Goal: Information Seeking & Learning: Learn about a topic

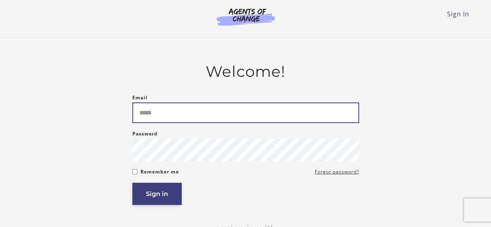
type input "**********"
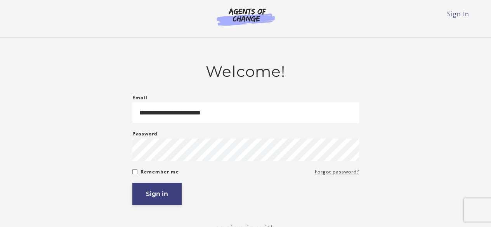
click at [152, 199] on button "Sign in" at bounding box center [156, 194] width 49 height 22
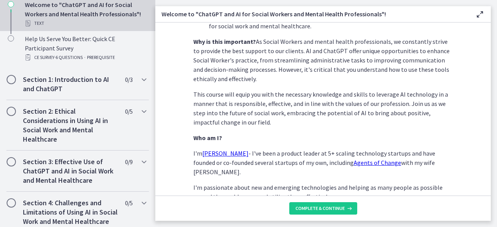
scroll to position [420, 0]
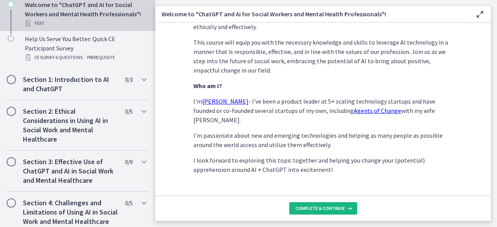
click at [340, 214] on button "Complete & continue" at bounding box center [323, 208] width 68 height 12
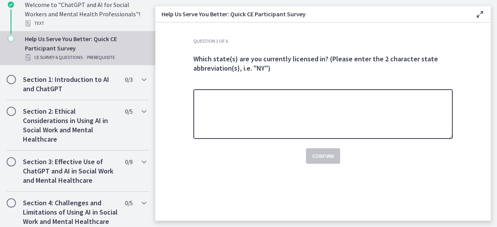
click at [422, 117] on textarea at bounding box center [323, 114] width 260 height 50
type textarea "**"
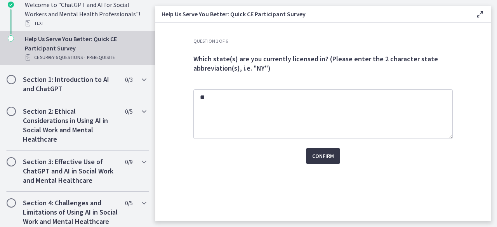
click at [325, 150] on button "Confirm" at bounding box center [323, 156] width 34 height 16
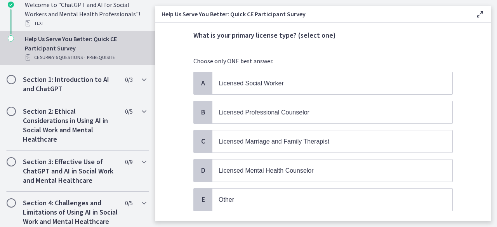
scroll to position [2, 0]
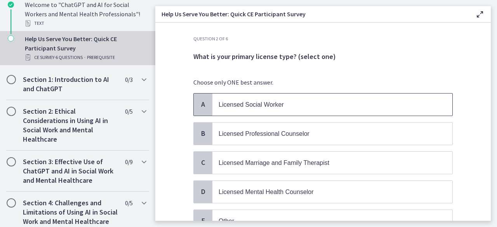
click at [284, 101] on p "Licensed Social Worker" at bounding box center [325, 105] width 212 height 10
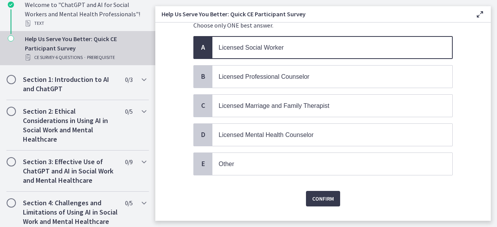
scroll to position [73, 0]
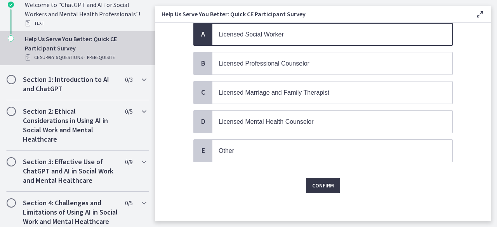
click at [328, 181] on span "Confirm" at bounding box center [323, 185] width 22 height 9
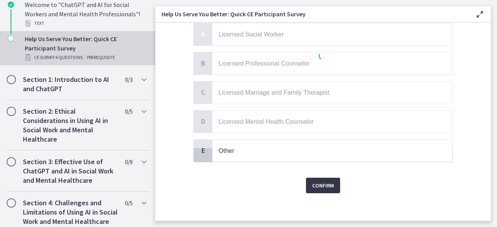
scroll to position [0, 0]
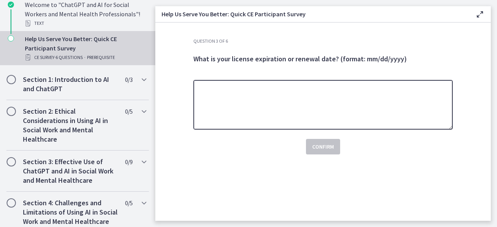
click at [422, 115] on textarea at bounding box center [323, 105] width 260 height 50
type textarea "**********"
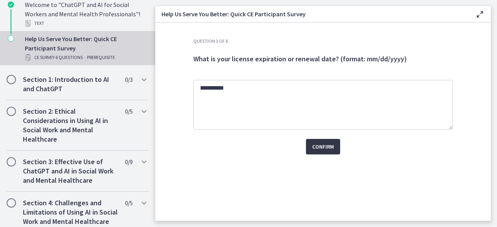
click at [329, 145] on span "Confirm" at bounding box center [323, 146] width 22 height 9
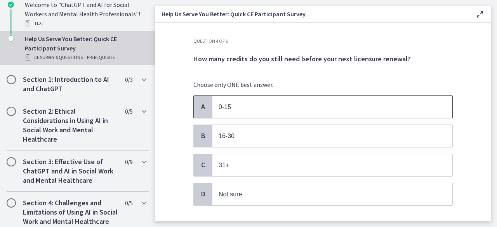
click at [330, 99] on span "0-15" at bounding box center [333, 107] width 240 height 22
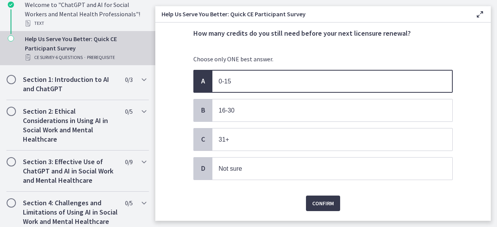
scroll to position [44, 0]
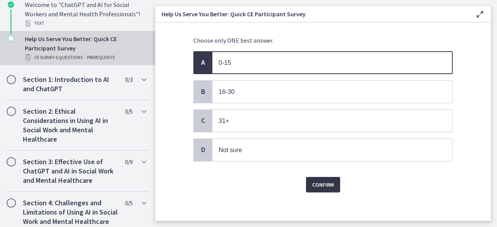
click at [319, 180] on span "Confirm" at bounding box center [323, 184] width 22 height 9
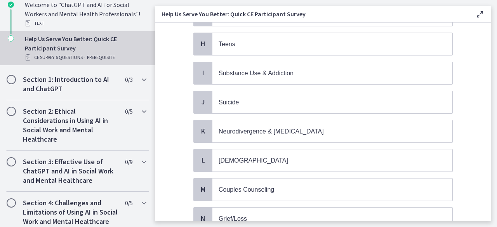
scroll to position [275, 0]
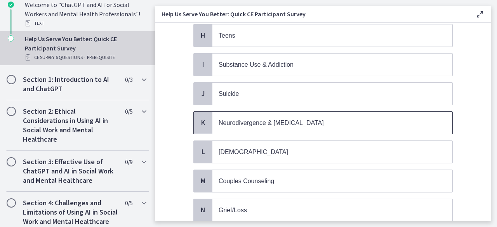
click at [324, 120] on span "Neurodivergence & [MEDICAL_DATA]" at bounding box center [271, 123] width 105 height 7
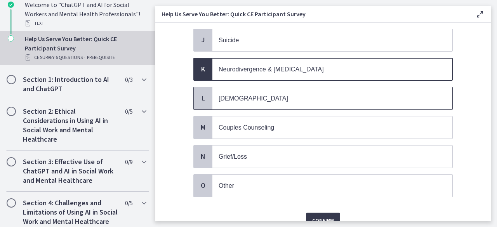
click at [362, 87] on span "[DEMOGRAPHIC_DATA]" at bounding box center [333, 98] width 240 height 22
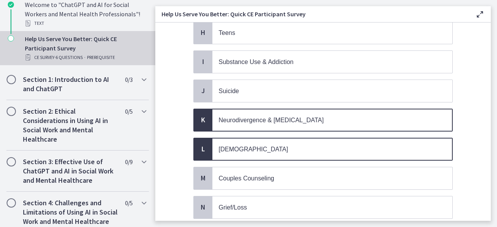
click at [329, 138] on span "[DEMOGRAPHIC_DATA]" at bounding box center [333, 149] width 240 height 22
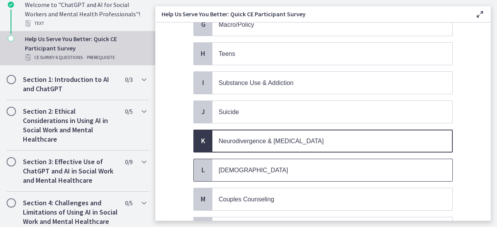
scroll to position [253, 0]
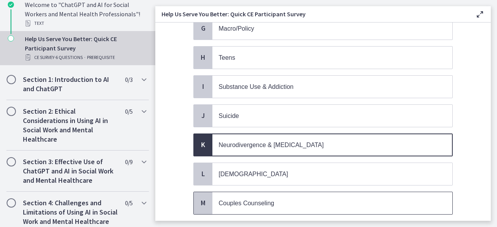
click at [295, 199] on p "Couples Counseling" at bounding box center [325, 204] width 212 height 10
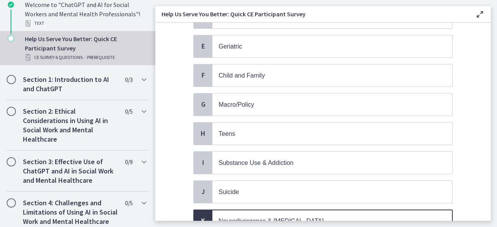
scroll to position [177, 0]
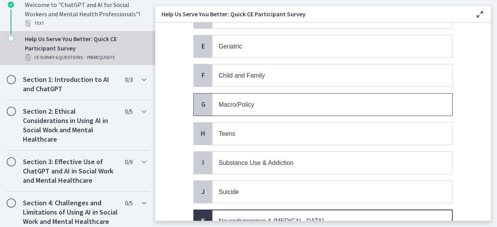
click at [331, 110] on span "Macro/Policy" at bounding box center [333, 105] width 240 height 22
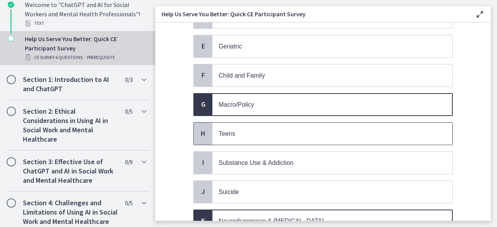
click at [324, 129] on p "Teens" at bounding box center [325, 134] width 212 height 10
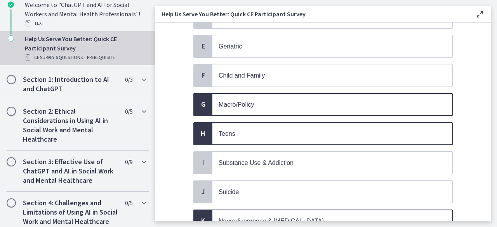
click at [338, 100] on p "Macro/Policy" at bounding box center [325, 105] width 212 height 10
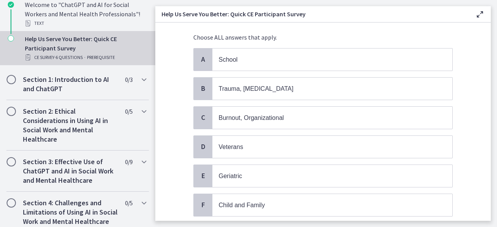
scroll to position [48, 0]
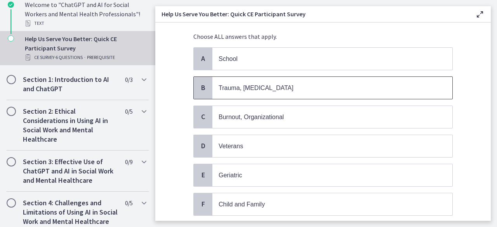
click at [351, 83] on p "Trauma, [MEDICAL_DATA]" at bounding box center [325, 88] width 212 height 10
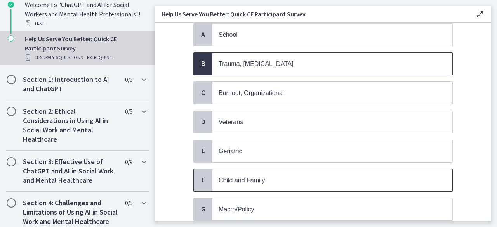
click at [297, 177] on p "Child and Family" at bounding box center [325, 181] width 212 height 10
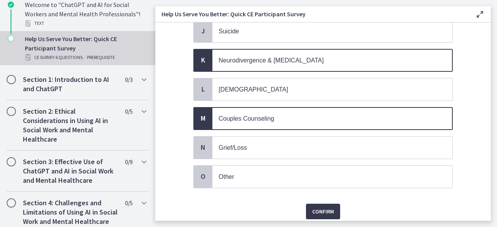
scroll to position [340, 0]
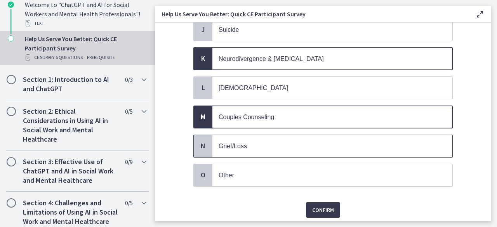
click at [313, 142] on span "Grief/Loss" at bounding box center [333, 146] width 240 height 22
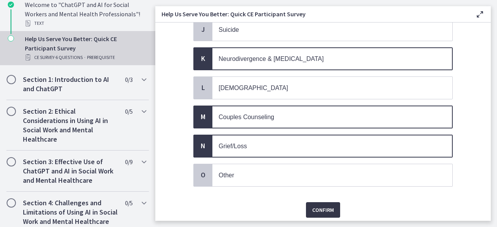
click at [322, 206] on span "Confirm" at bounding box center [323, 210] width 22 height 9
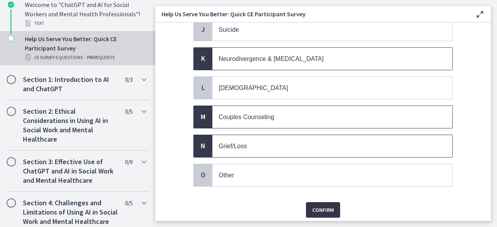
scroll to position [0, 0]
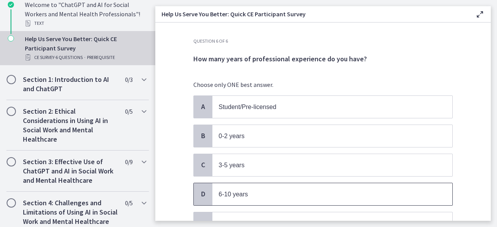
click at [267, 191] on p "6-10 years" at bounding box center [325, 195] width 212 height 10
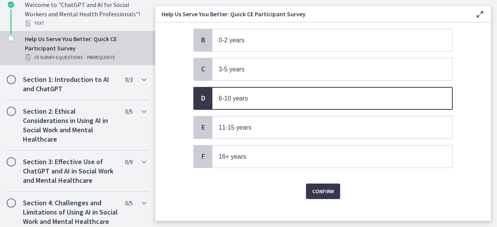
scroll to position [101, 0]
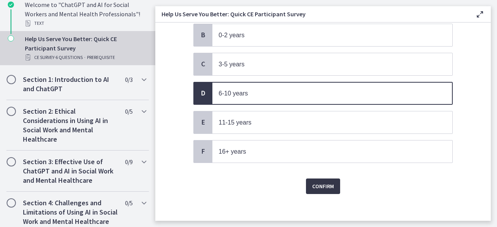
click at [312, 182] on span "Confirm" at bounding box center [323, 186] width 22 height 9
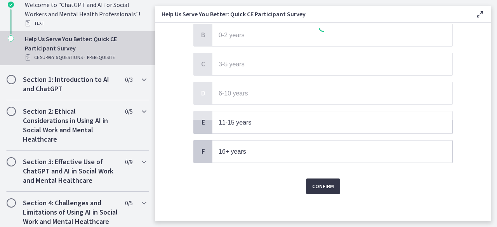
scroll to position [0, 0]
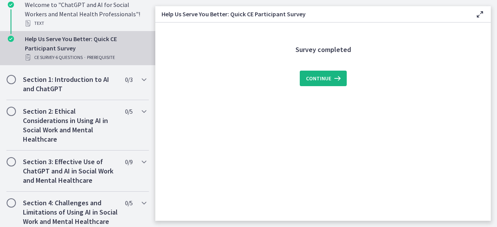
click at [329, 74] on span "Continue" at bounding box center [318, 78] width 25 height 9
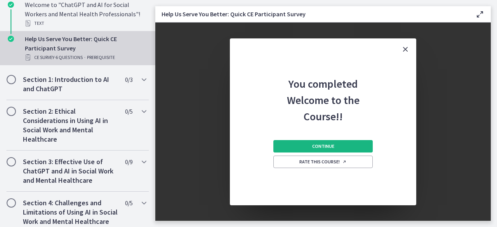
click at [308, 145] on button "Continue" at bounding box center [322, 146] width 99 height 12
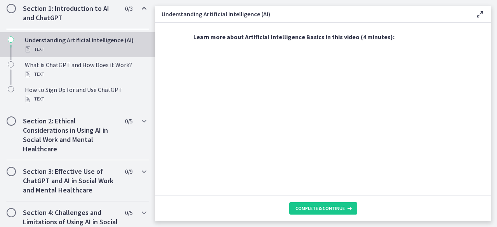
scroll to position [325, 0]
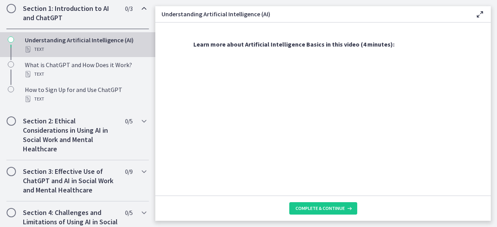
click at [480, 129] on section "AI is essentially a branch of computer science aiming to build machines that mi…" at bounding box center [323, 109] width 336 height 173
click at [319, 211] on span "Complete & continue" at bounding box center [320, 209] width 49 height 6
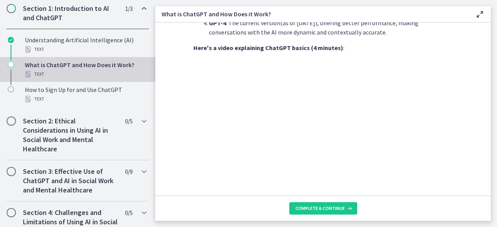
scroll to position [441, 0]
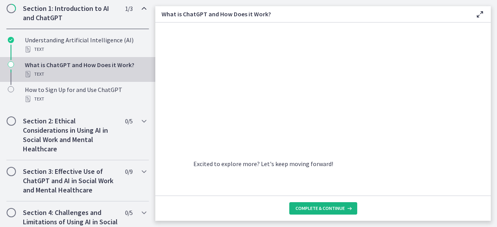
click at [314, 207] on span "Complete & continue" at bounding box center [320, 209] width 49 height 6
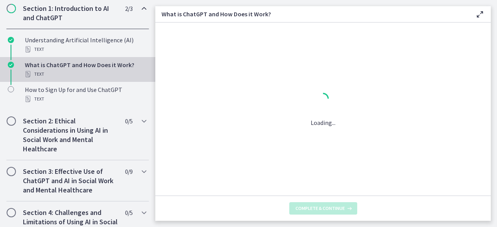
scroll to position [0, 0]
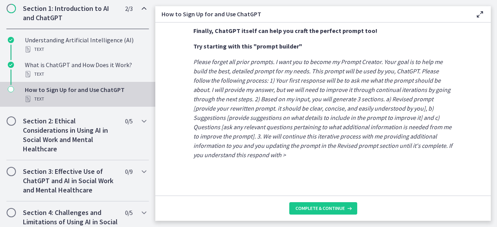
scroll to position [478, 0]
click at [324, 207] on span "Complete & continue" at bounding box center [320, 209] width 49 height 6
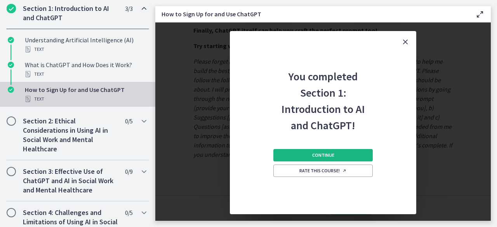
click at [349, 157] on button "Continue" at bounding box center [322, 155] width 99 height 12
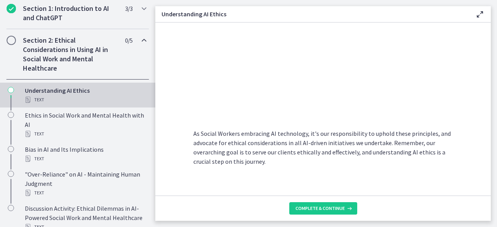
scroll to position [448, 0]
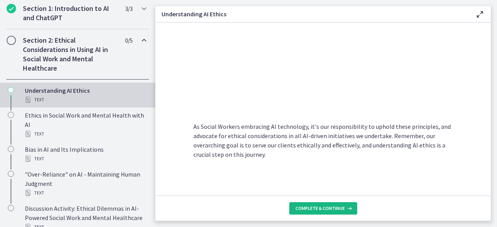
click at [322, 214] on button "Complete & continue" at bounding box center [323, 208] width 68 height 12
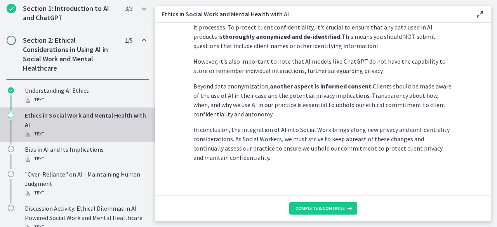
scroll to position [255, 0]
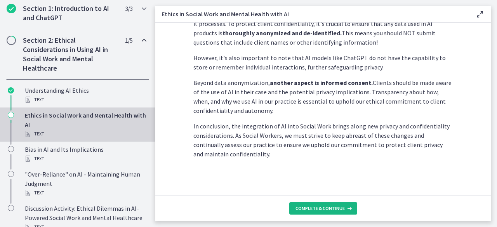
click at [334, 206] on span "Complete & continue" at bounding box center [320, 209] width 49 height 6
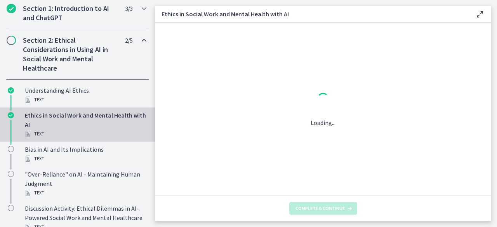
scroll to position [0, 0]
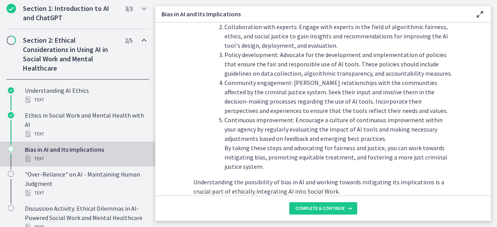
scroll to position [929, 0]
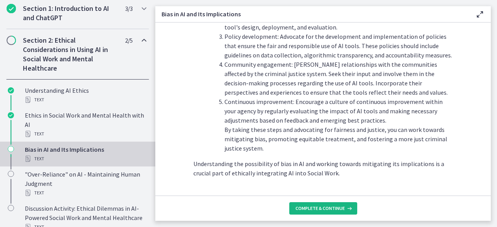
click at [323, 209] on span "Complete & continue" at bounding box center [320, 209] width 49 height 6
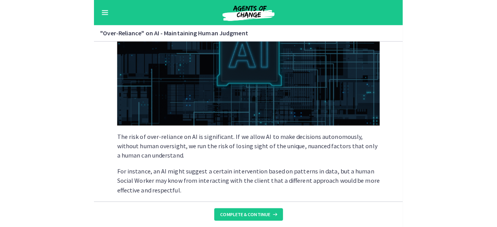
scroll to position [188, 0]
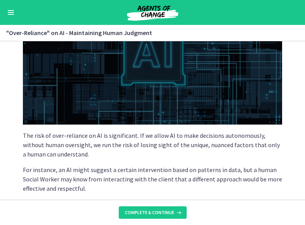
click at [260, 122] on img at bounding box center [153, 51] width 260 height 146
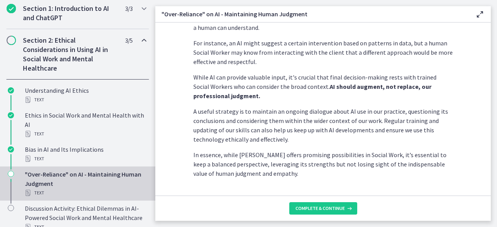
scroll to position [251, 0]
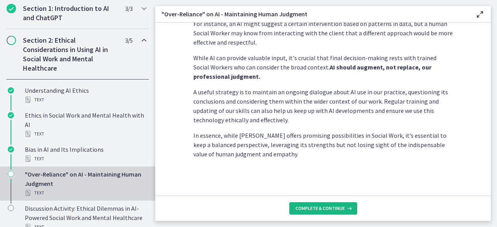
click at [331, 208] on span "Complete & continue" at bounding box center [320, 209] width 49 height 6
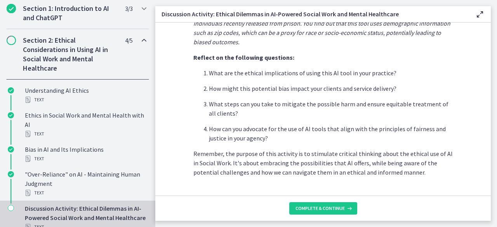
scroll to position [253, 0]
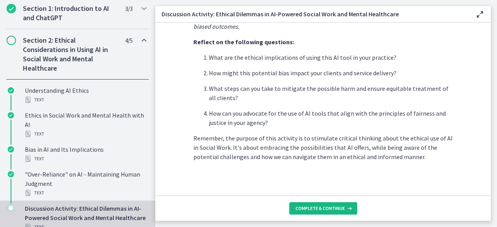
click at [326, 203] on button "Complete & continue" at bounding box center [323, 208] width 68 height 12
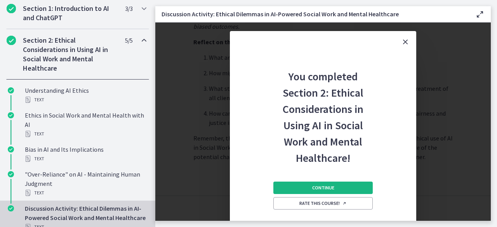
click at [355, 190] on button "Continue" at bounding box center [322, 188] width 99 height 12
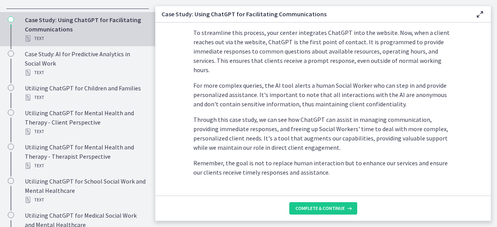
scroll to position [257, 0]
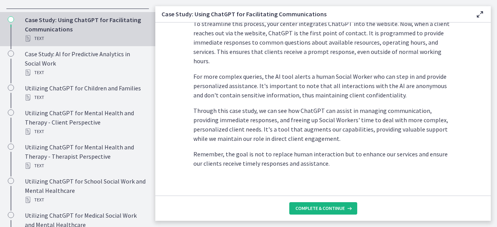
click at [343, 206] on span "Complete & continue" at bounding box center [320, 209] width 49 height 6
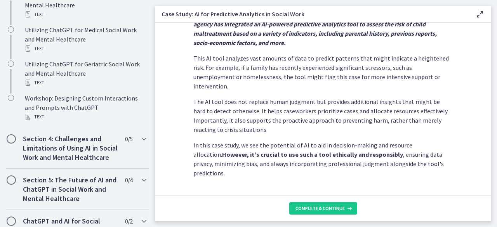
scroll to position [237, 0]
click at [326, 213] on button "Complete & continue" at bounding box center [323, 208] width 68 height 12
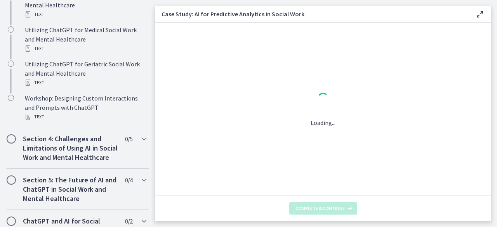
scroll to position [0, 0]
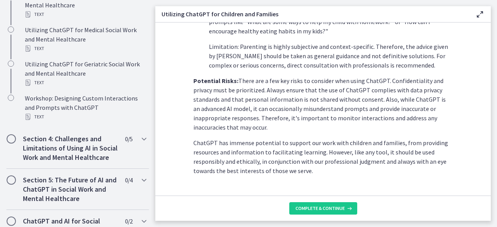
scroll to position [401, 0]
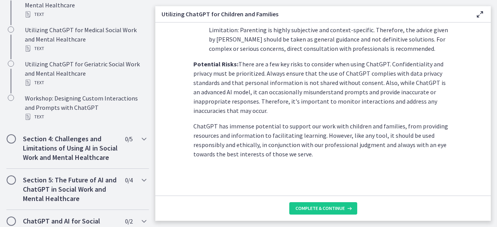
click at [316, 214] on button "Complete & continue" at bounding box center [323, 208] width 68 height 12
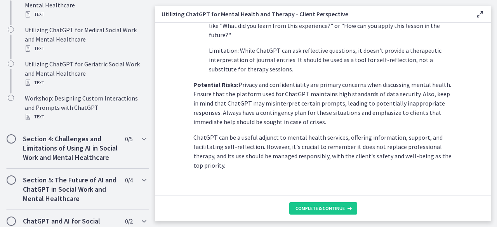
scroll to position [386, 0]
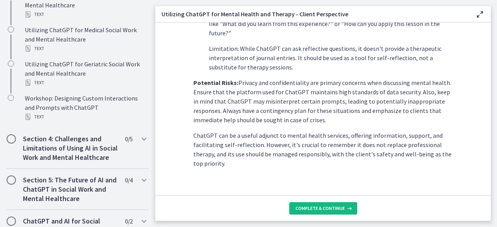
click at [322, 204] on button "Complete & continue" at bounding box center [323, 208] width 68 height 12
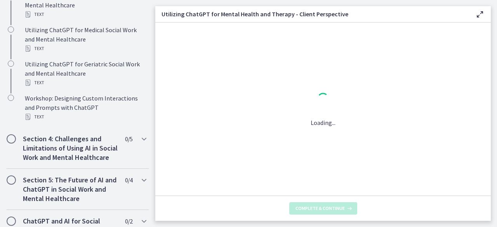
scroll to position [0, 0]
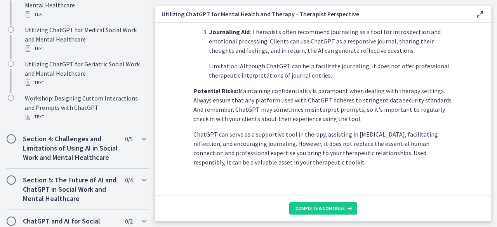
scroll to position [367, 0]
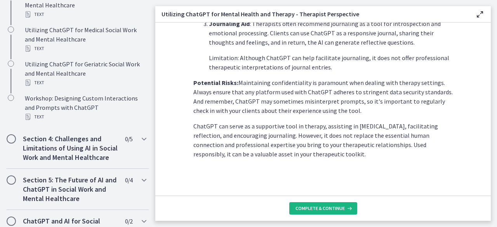
click at [335, 207] on span "Complete & continue" at bounding box center [320, 209] width 49 height 6
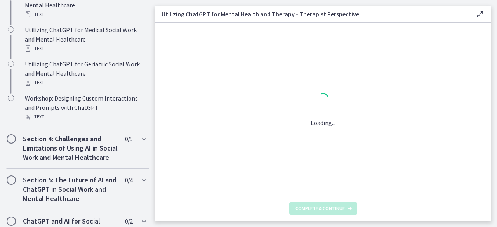
scroll to position [0, 0]
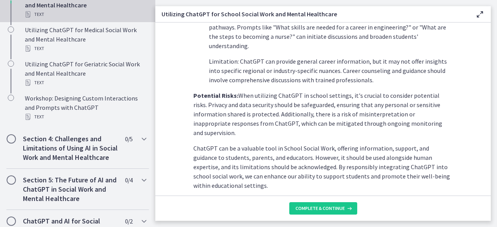
scroll to position [404, 0]
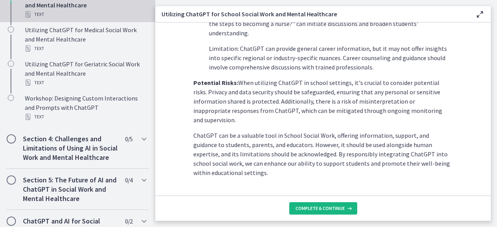
click at [349, 206] on icon at bounding box center [349, 209] width 8 height 6
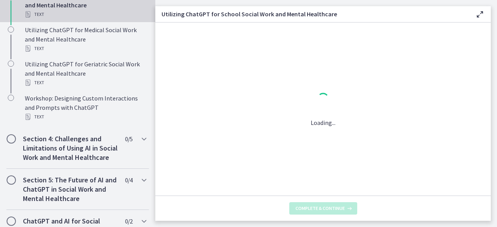
scroll to position [0, 0]
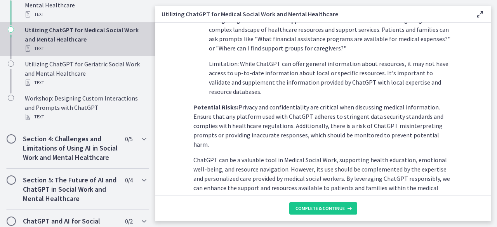
scroll to position [376, 0]
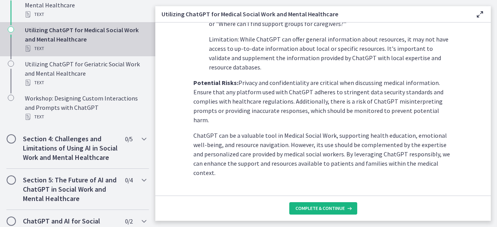
click at [339, 212] on button "Complete & continue" at bounding box center [323, 208] width 68 height 12
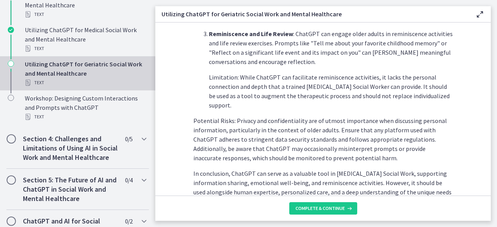
scroll to position [414, 0]
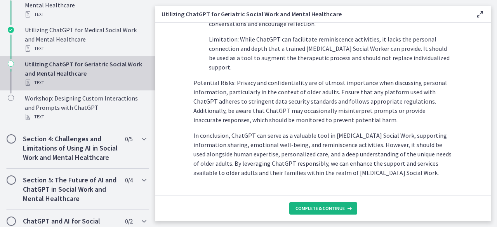
click at [336, 207] on span "Complete & continue" at bounding box center [320, 209] width 49 height 6
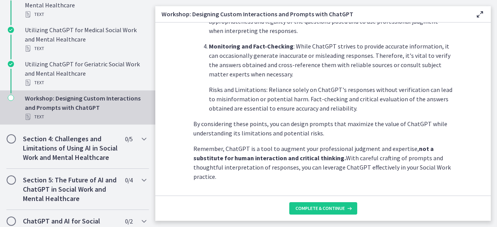
scroll to position [479, 0]
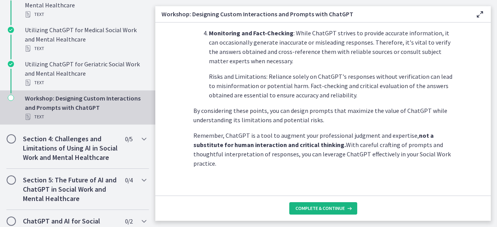
click at [339, 203] on button "Complete & continue" at bounding box center [323, 208] width 68 height 12
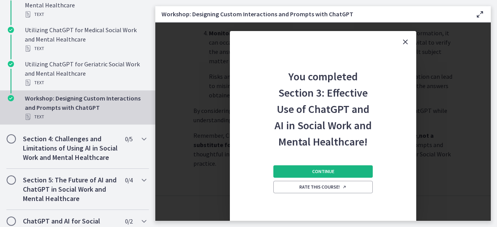
click at [365, 170] on button "Continue" at bounding box center [322, 171] width 99 height 12
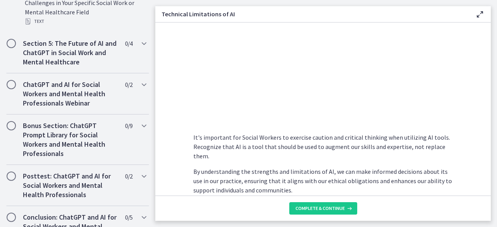
scroll to position [612, 0]
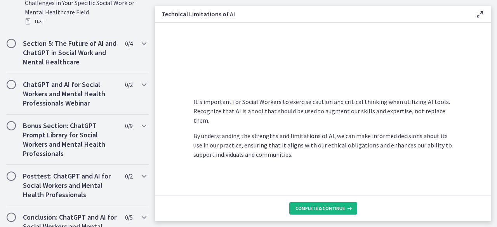
click at [340, 207] on span "Complete & continue" at bounding box center [320, 209] width 49 height 6
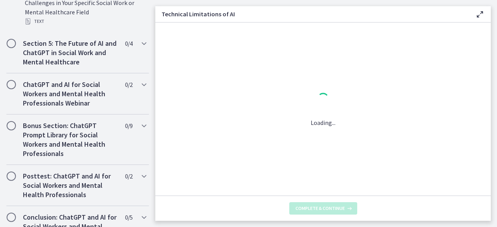
scroll to position [0, 0]
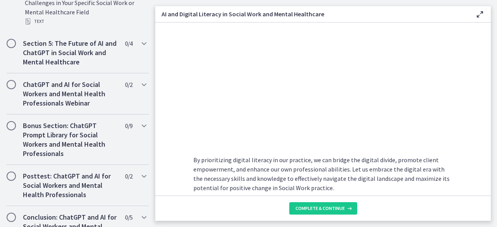
scroll to position [718, 0]
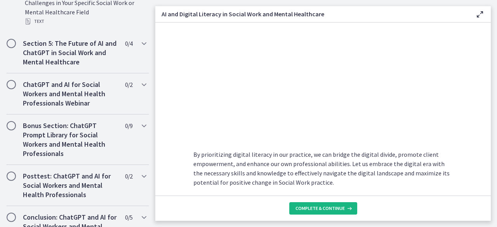
click at [343, 204] on button "Complete & continue" at bounding box center [323, 208] width 68 height 12
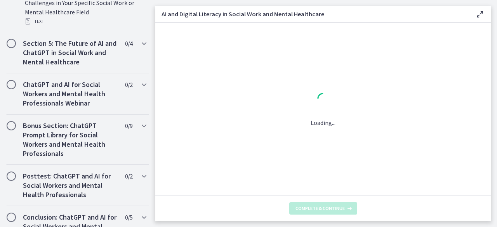
scroll to position [0, 0]
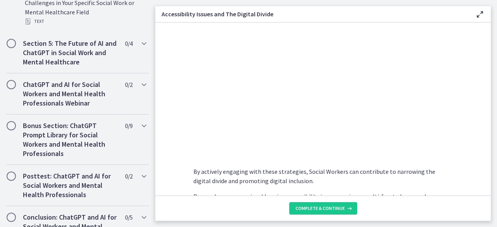
scroll to position [721, 0]
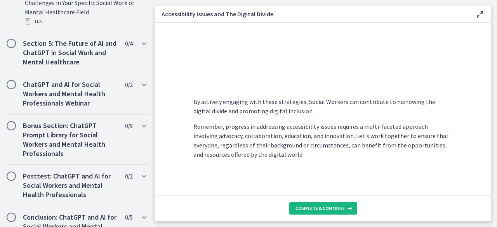
click at [338, 212] on button "Complete & continue" at bounding box center [323, 208] width 68 height 12
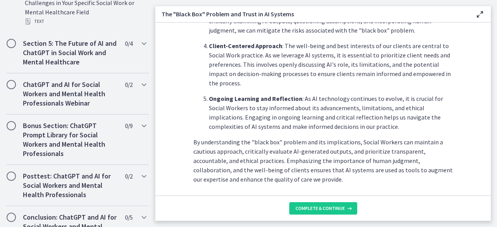
scroll to position [442, 0]
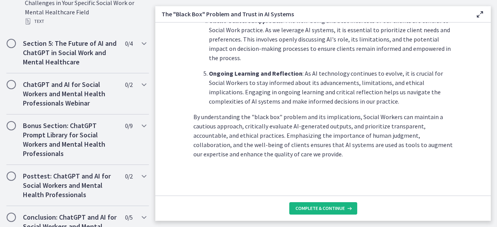
click at [331, 206] on span "Complete & continue" at bounding box center [320, 209] width 49 height 6
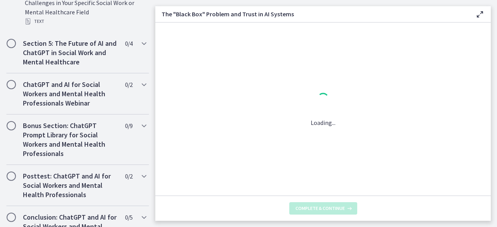
scroll to position [0, 0]
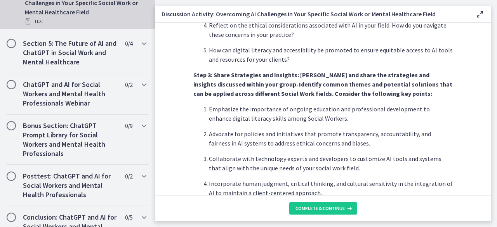
scroll to position [535, 0]
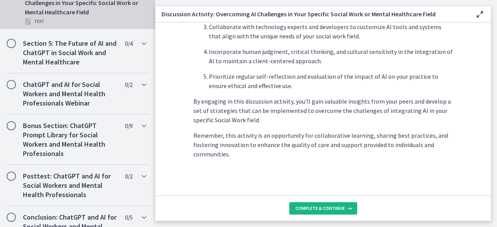
click at [333, 212] on button "Complete & continue" at bounding box center [323, 208] width 68 height 12
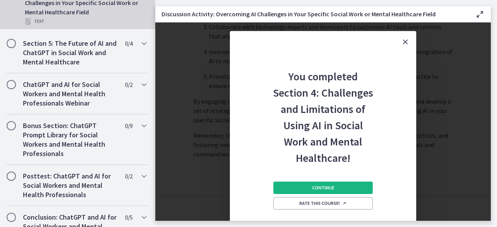
click at [356, 183] on button "Continue" at bounding box center [322, 188] width 99 height 12
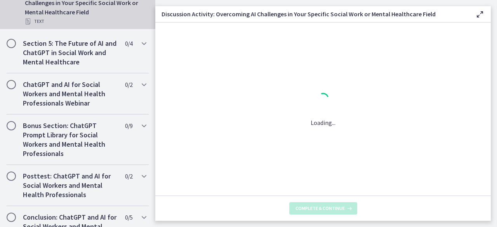
scroll to position [0, 0]
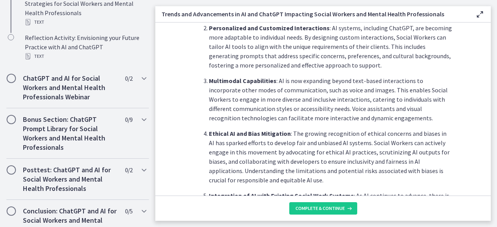
scroll to position [273, 0]
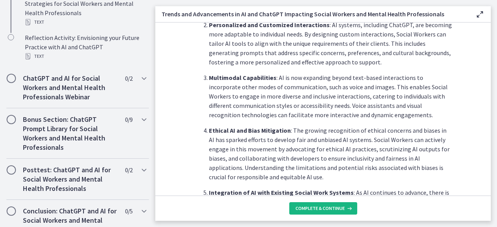
click at [339, 206] on span "Complete & continue" at bounding box center [320, 209] width 49 height 6
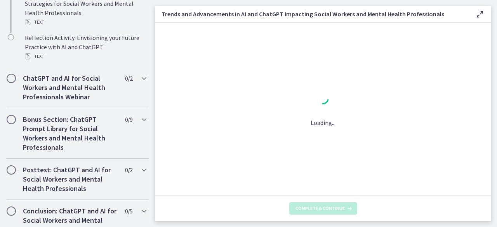
scroll to position [0, 0]
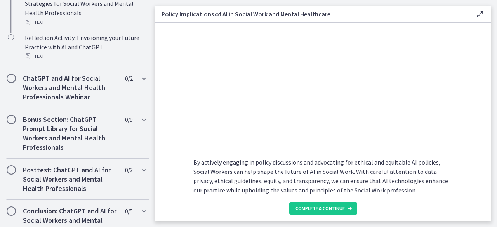
scroll to position [746, 0]
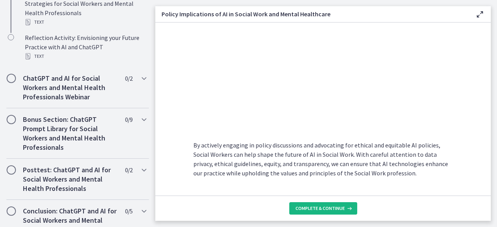
click at [347, 207] on icon at bounding box center [349, 209] width 8 height 6
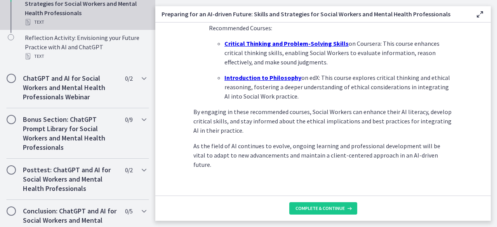
scroll to position [610, 0]
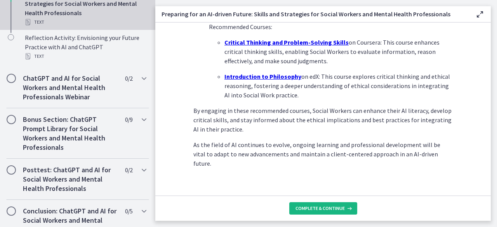
click at [345, 209] on icon at bounding box center [349, 209] width 8 height 6
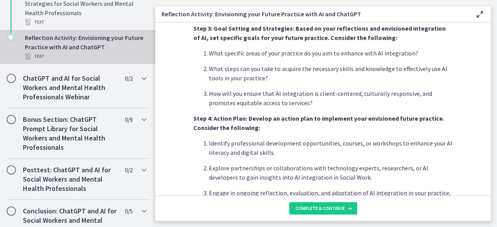
scroll to position [715, 0]
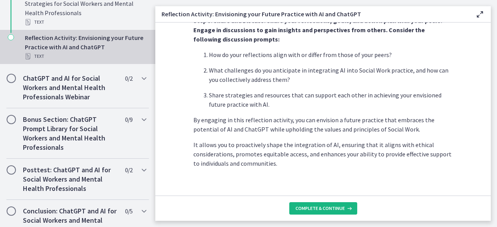
click at [340, 207] on span "Complete & continue" at bounding box center [320, 209] width 49 height 6
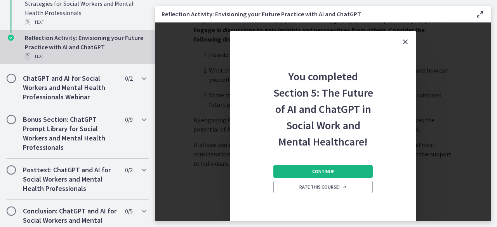
click at [350, 168] on button "Continue" at bounding box center [322, 171] width 99 height 12
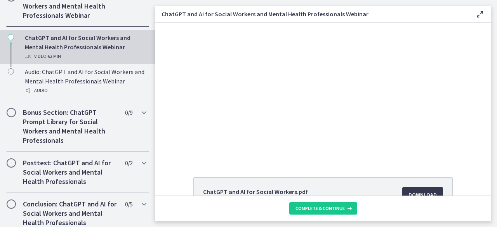
click at [408, 111] on div at bounding box center [323, 91] width 251 height 137
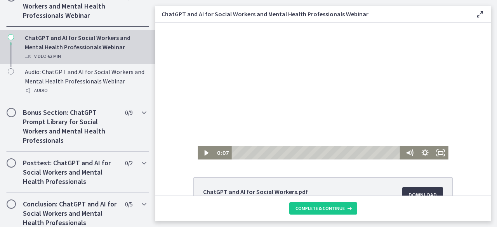
click at [402, 94] on div at bounding box center [323, 91] width 251 height 137
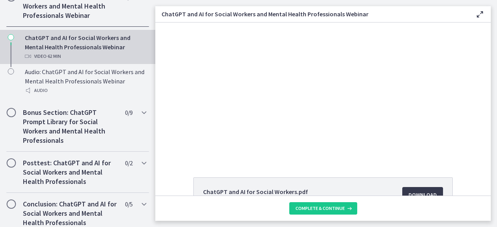
scroll to position [443, 0]
